Goal: Task Accomplishment & Management: Use online tool/utility

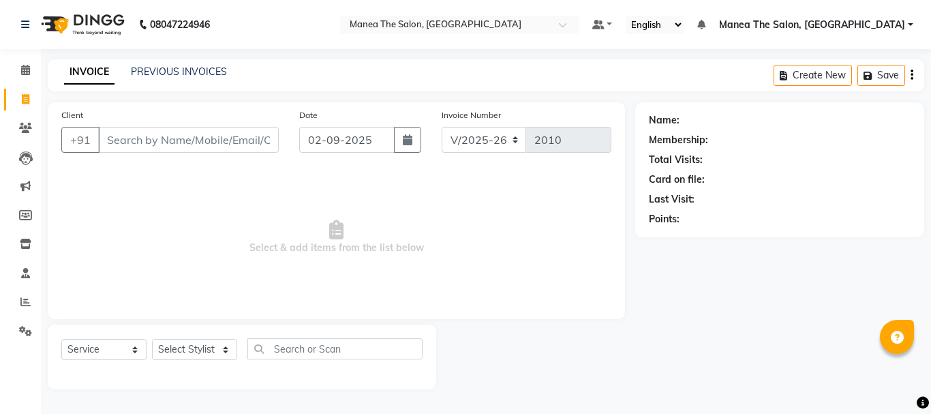
select select "7351"
select select "service"
click at [27, 301] on icon at bounding box center [25, 302] width 10 height 10
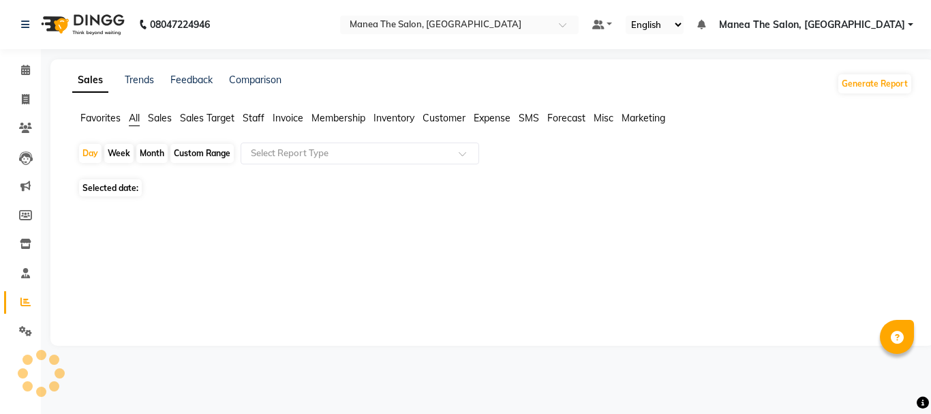
click at [148, 149] on div "Month" at bounding box center [151, 153] width 31 height 19
select select "9"
select select "2025"
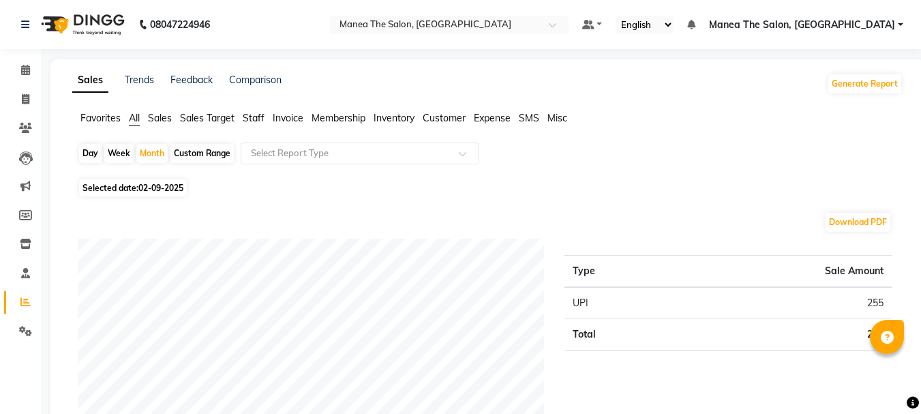
click at [87, 151] on div "Day" at bounding box center [90, 153] width 23 height 19
select select "9"
select select "2025"
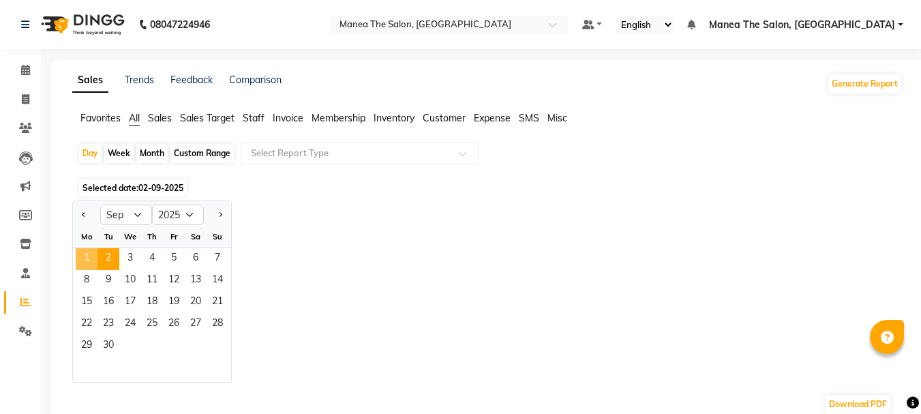
click at [84, 260] on span "1" at bounding box center [87, 259] width 22 height 22
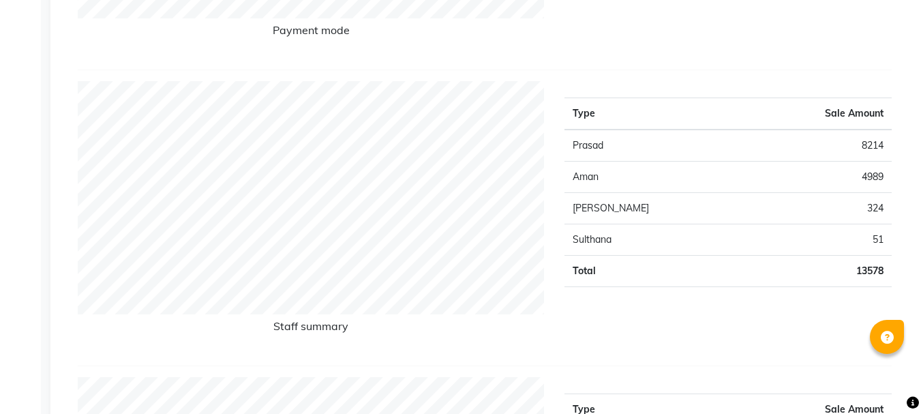
scroll to position [477, 0]
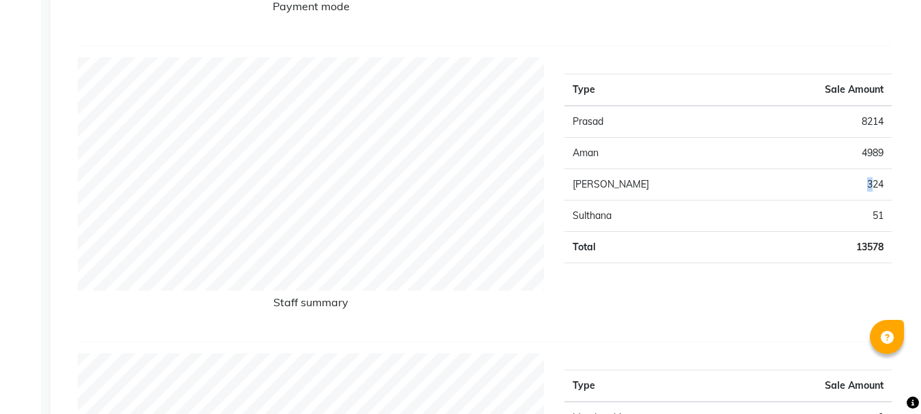
drag, startPoint x: 871, startPoint y: 181, endPoint x: 857, endPoint y: 183, distance: 14.5
click at [860, 183] on td "324" at bounding box center [818, 184] width 147 height 31
click at [734, 306] on div "Type Sale Amount Prasad 8214 Aman 4989 [PERSON_NAME] 324 [GEOGRAPHIC_DATA] 51 T…" at bounding box center [728, 193] width 348 height 273
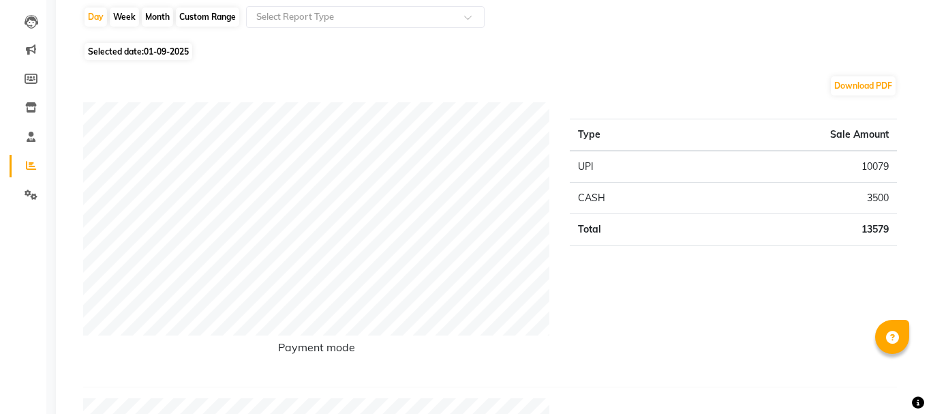
scroll to position [0, 0]
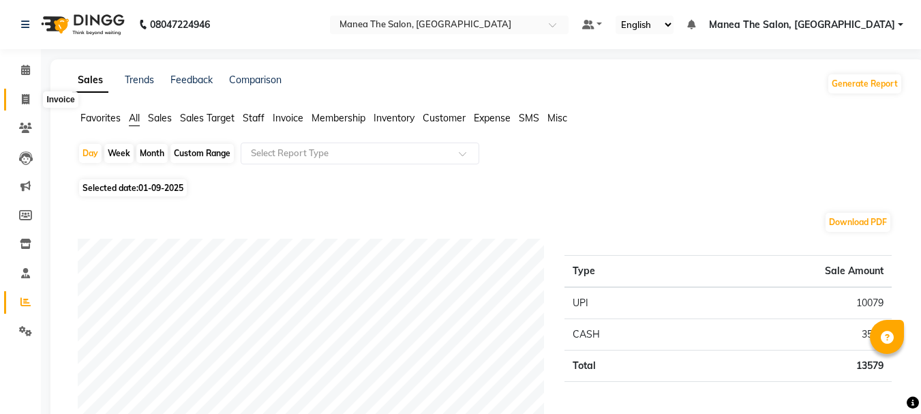
click at [23, 99] on icon at bounding box center [26, 99] width 8 height 10
select select "service"
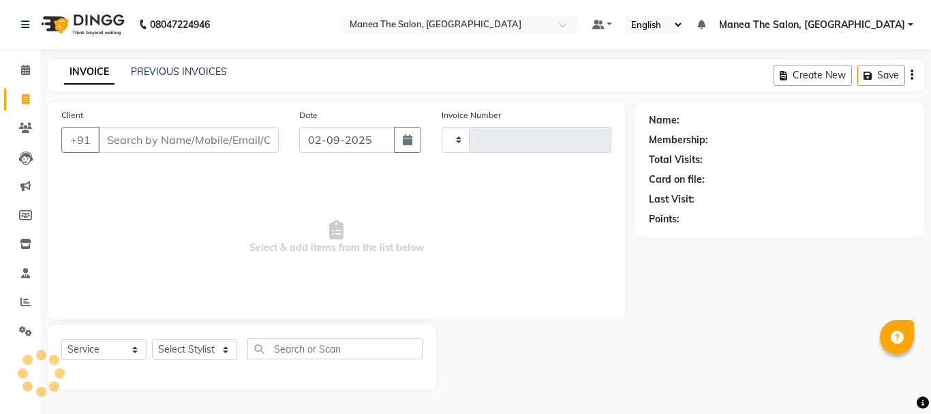
type input "2010"
select select "7351"
